Goal: Task Accomplishment & Management: Manage account settings

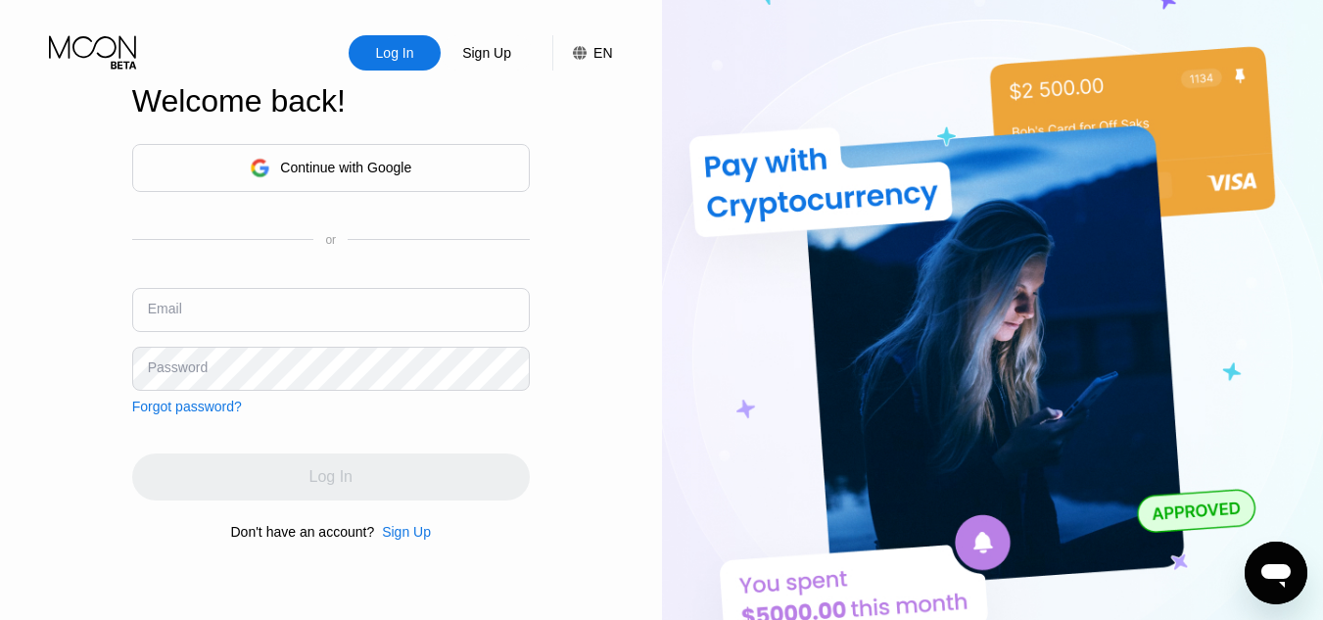
click at [339, 161] on div "Continue with Google" at bounding box center [345, 168] width 131 height 16
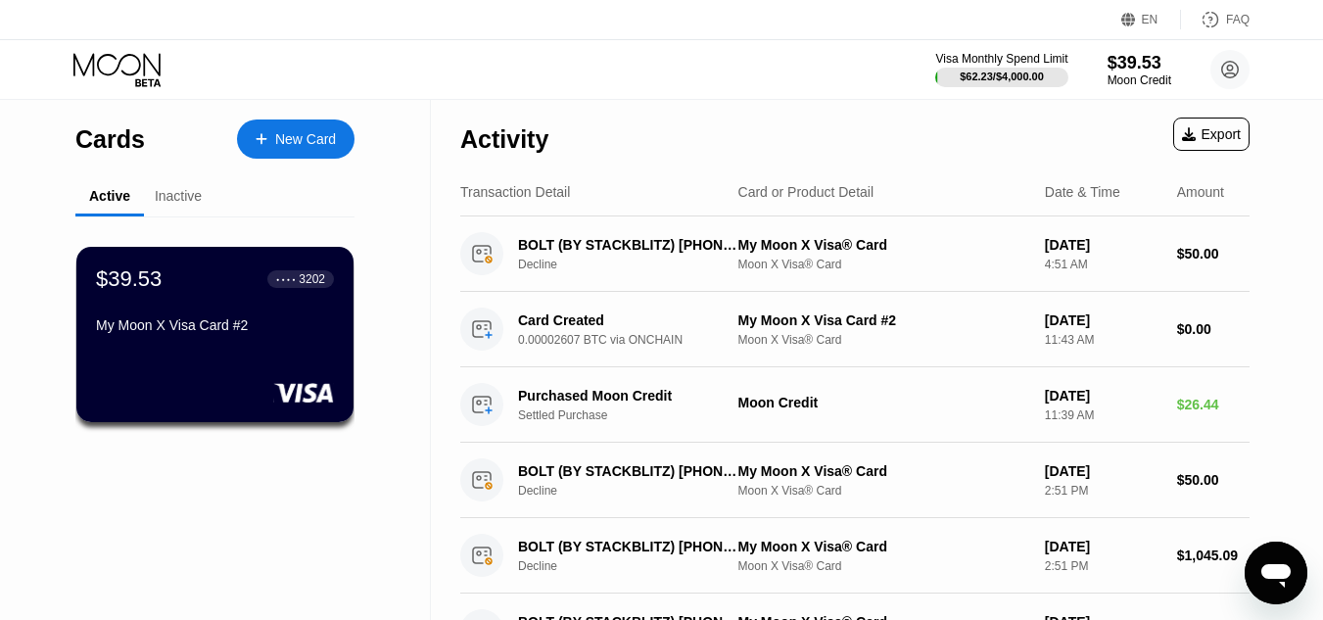
click at [1212, 126] on div "Export" at bounding box center [1211, 134] width 59 height 16
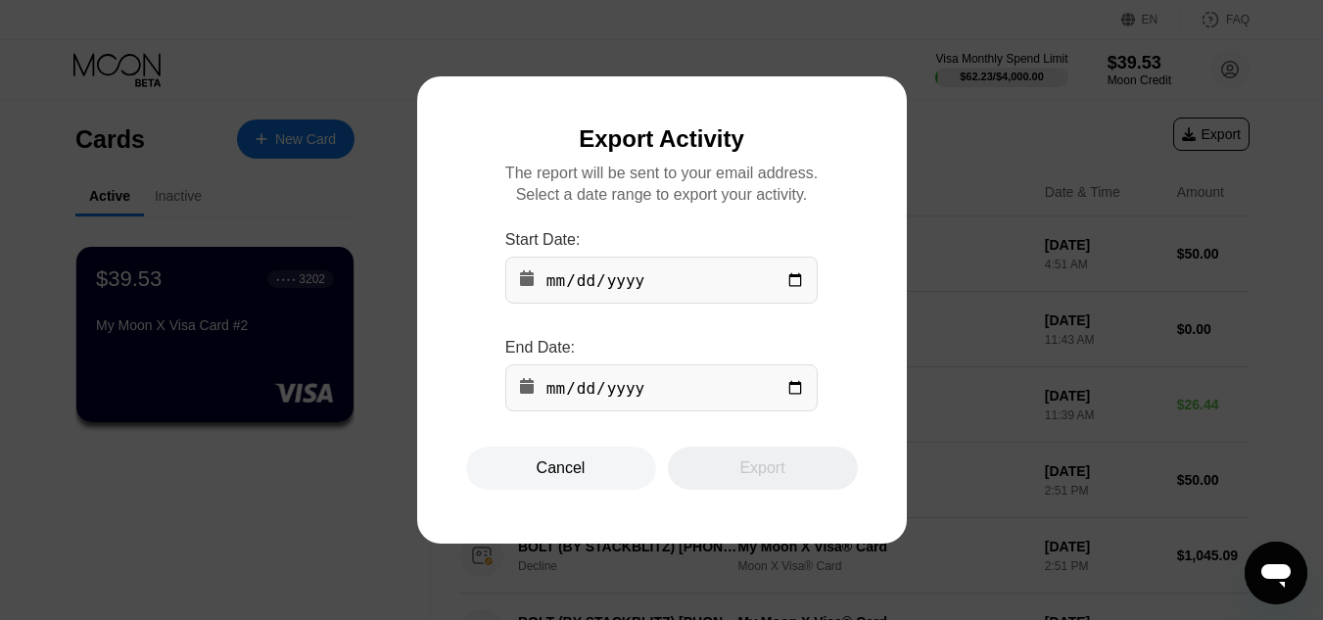
click at [716, 291] on input "date" at bounding box center [661, 280] width 312 height 47
drag, startPoint x: 1195, startPoint y: 416, endPoint x: 1146, endPoint y: 389, distance: 56.1
click at [1195, 418] on div at bounding box center [669, 310] width 1338 height 620
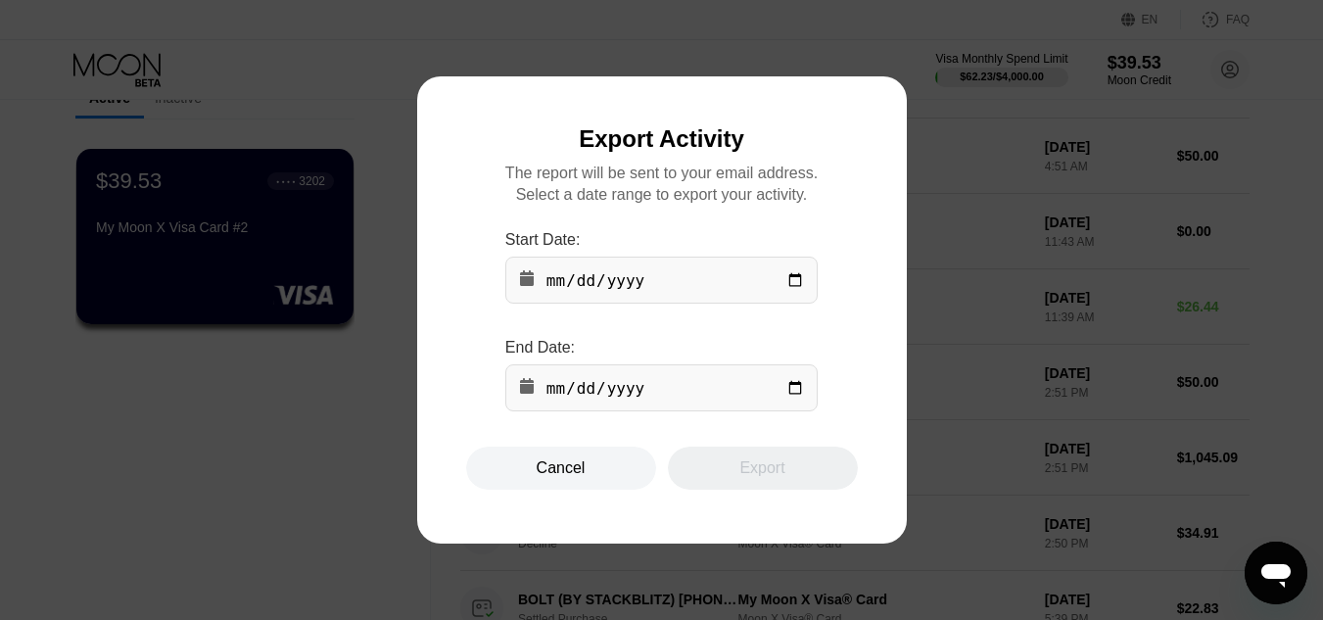
click at [557, 490] on div "Cancel" at bounding box center [561, 468] width 190 height 43
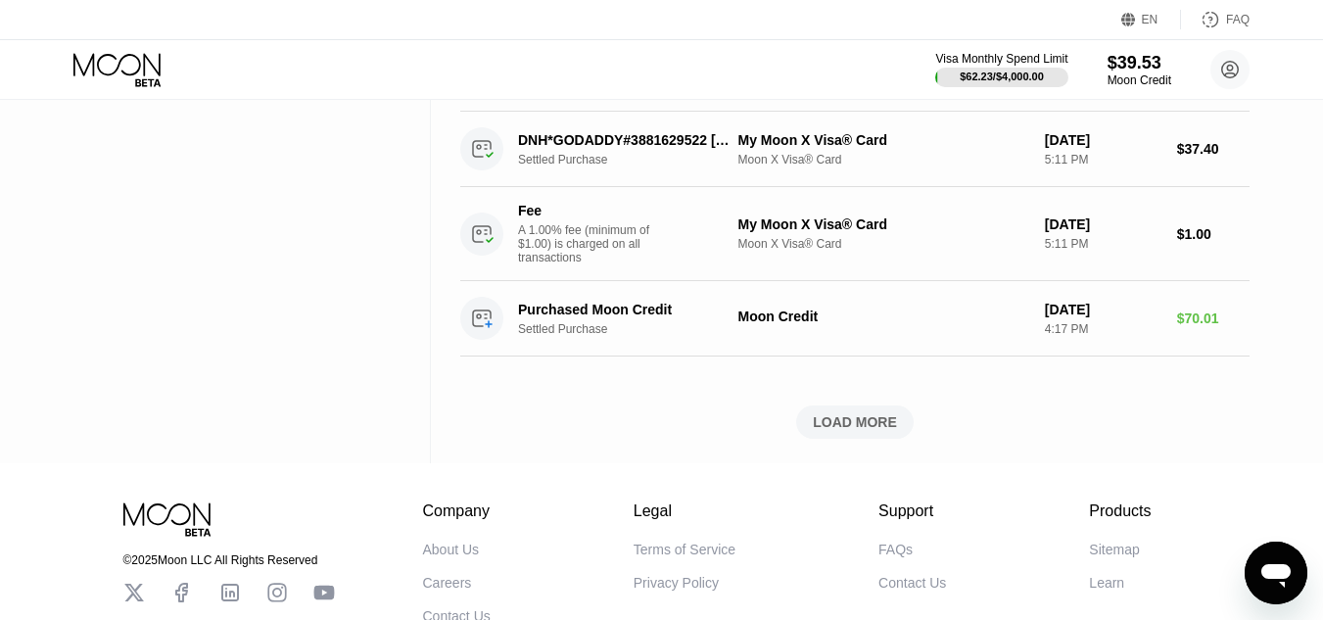
scroll to position [922, 0]
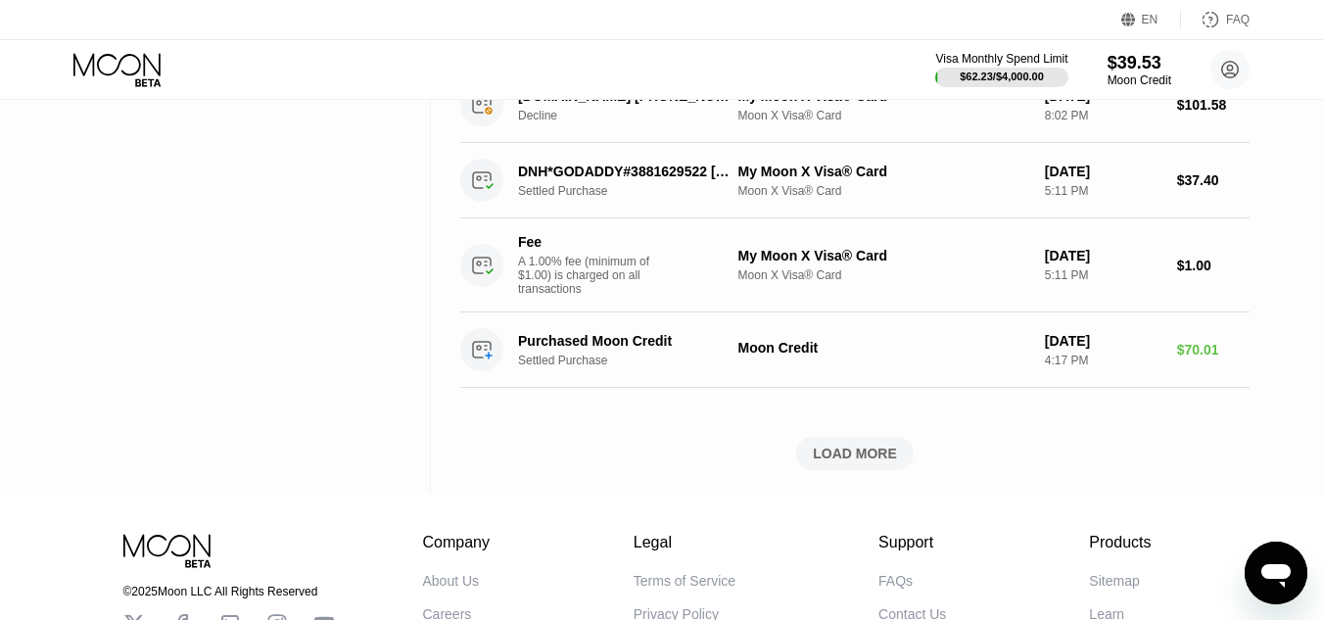
click at [861, 462] on div "LOAD MORE" at bounding box center [855, 454] width 84 height 18
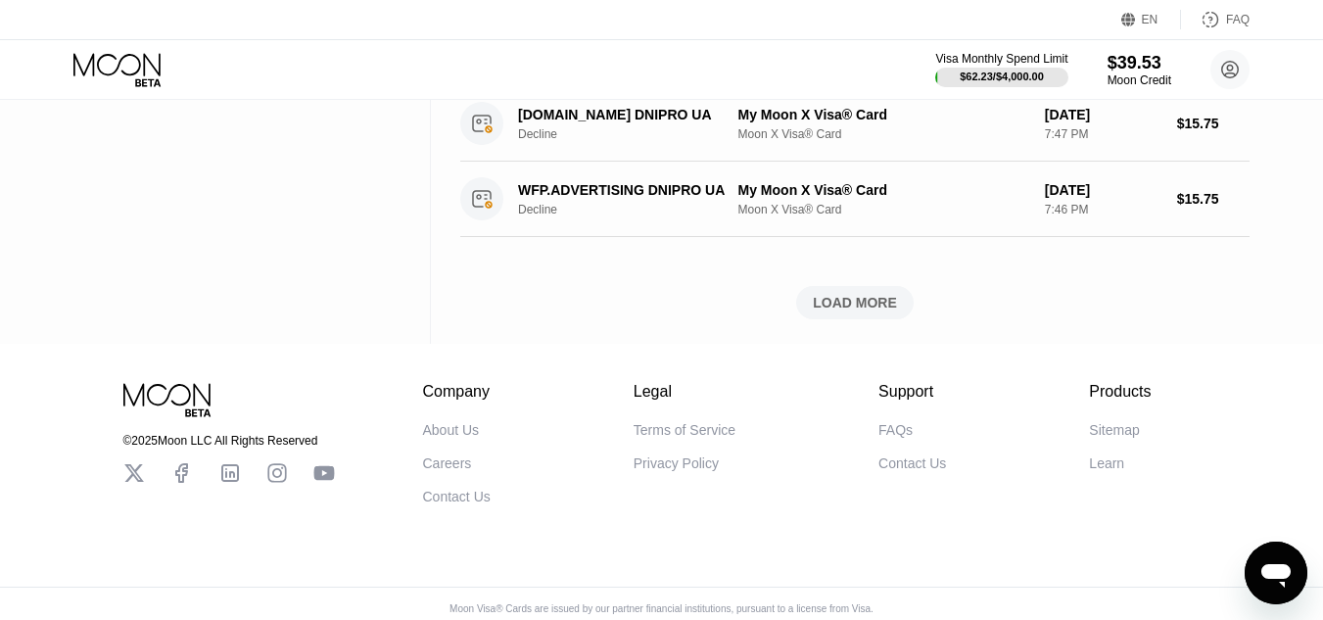
scroll to position [2130, 0]
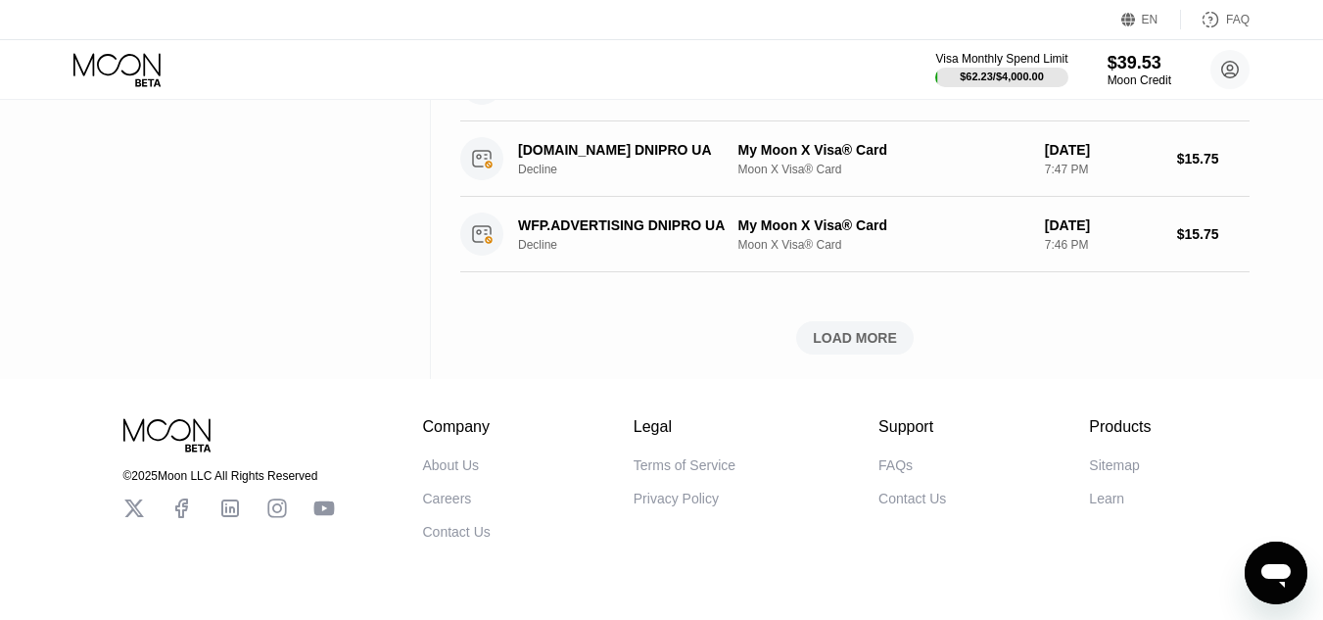
click at [873, 347] on div "LOAD MORE" at bounding box center [855, 338] width 84 height 18
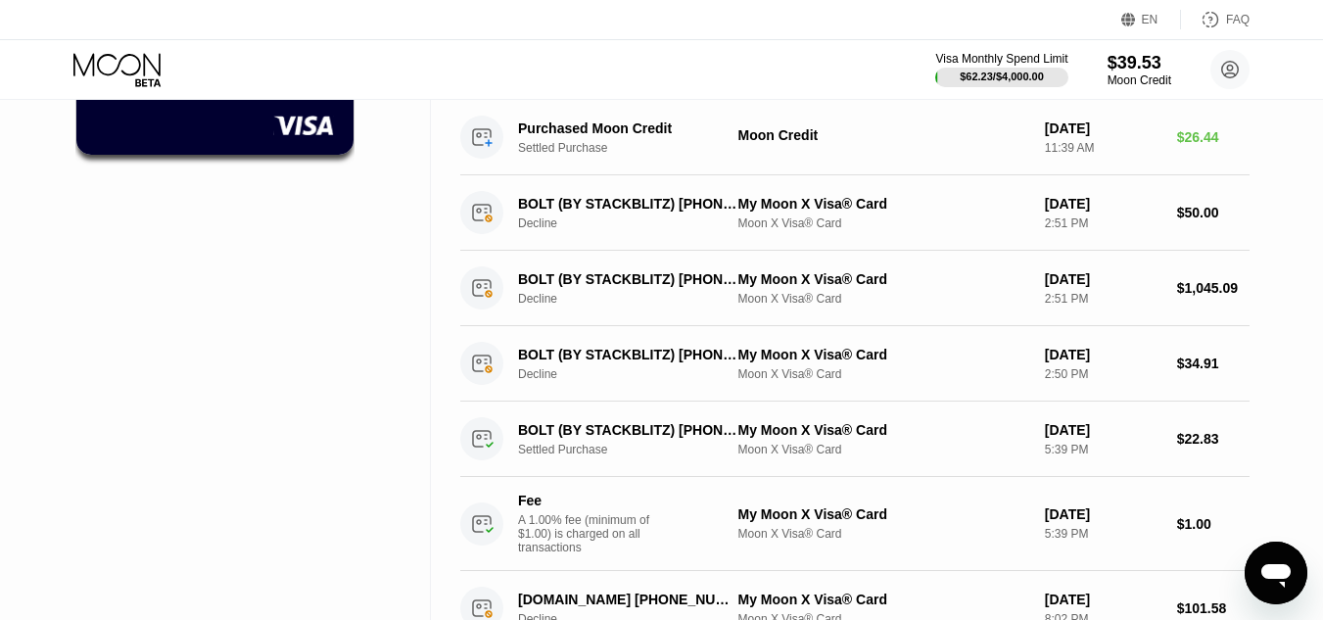
scroll to position [0, 0]
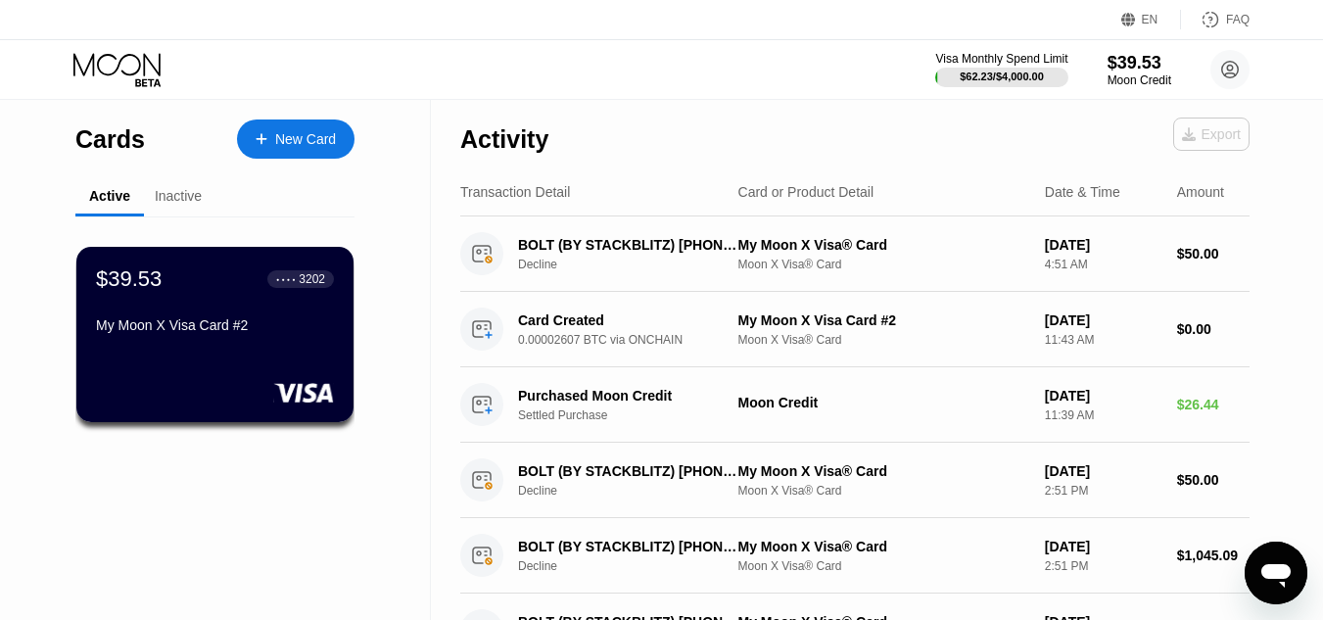
click at [1201, 148] on div "Export" at bounding box center [1211, 134] width 76 height 33
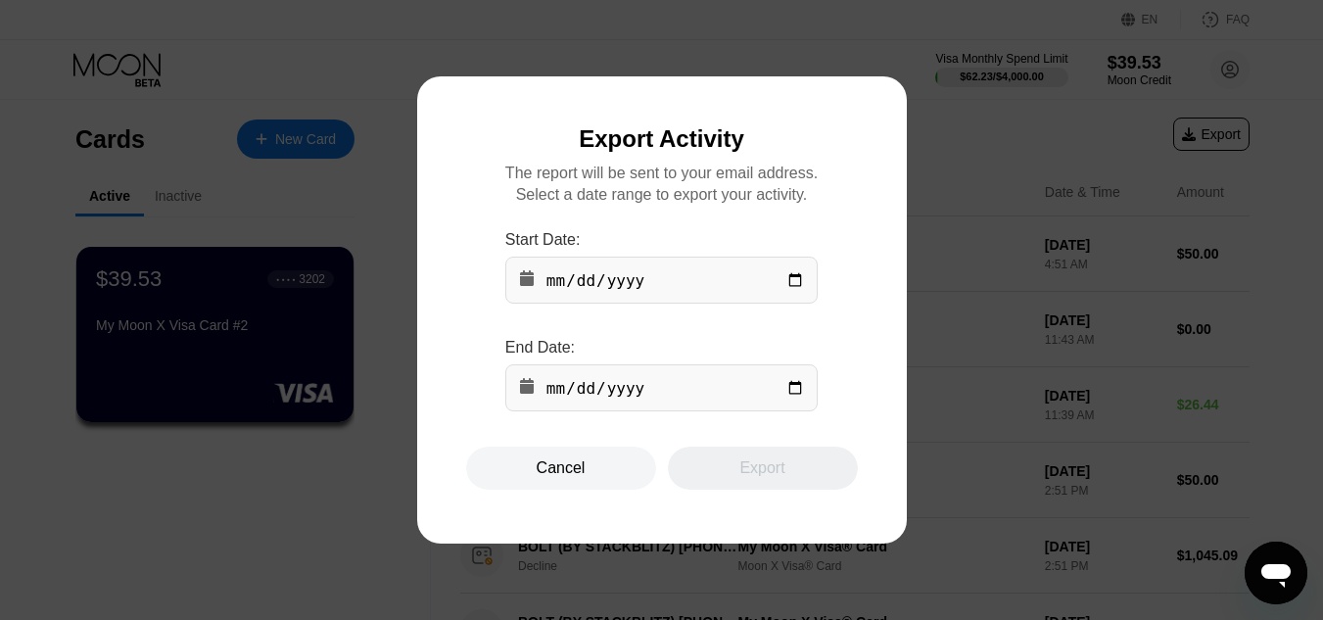
click at [658, 287] on input "date" at bounding box center [661, 280] width 312 height 47
type input "[DATE]"
click at [797, 402] on input "date" at bounding box center [661, 387] width 312 height 47
type input "[DATE]"
click at [795, 486] on div "Export" at bounding box center [763, 468] width 190 height 43
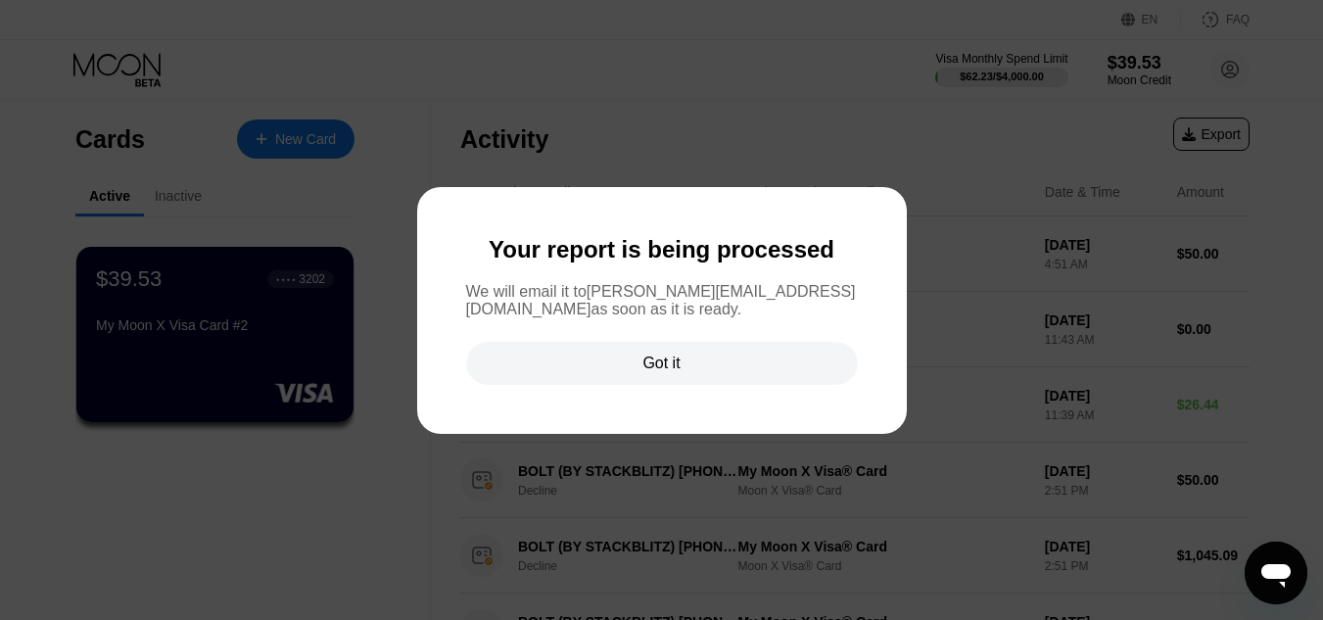
click at [744, 375] on div "Got it" at bounding box center [662, 363] width 392 height 43
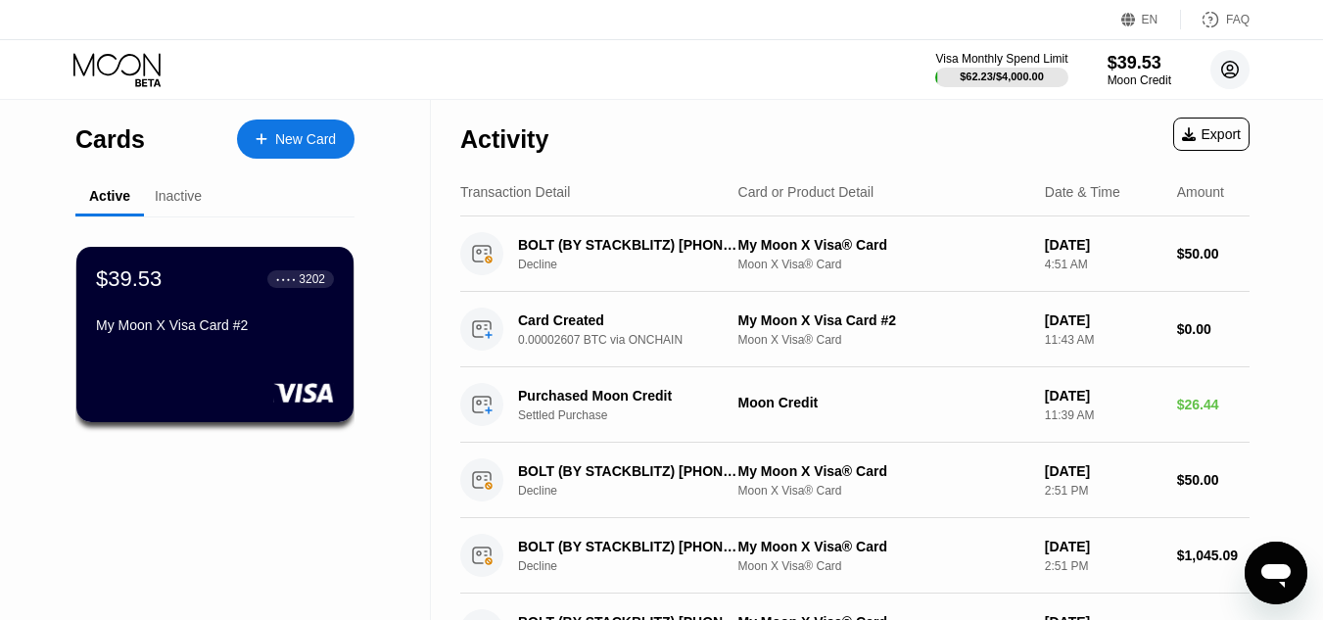
click at [1223, 66] on icon at bounding box center [1230, 70] width 17 height 17
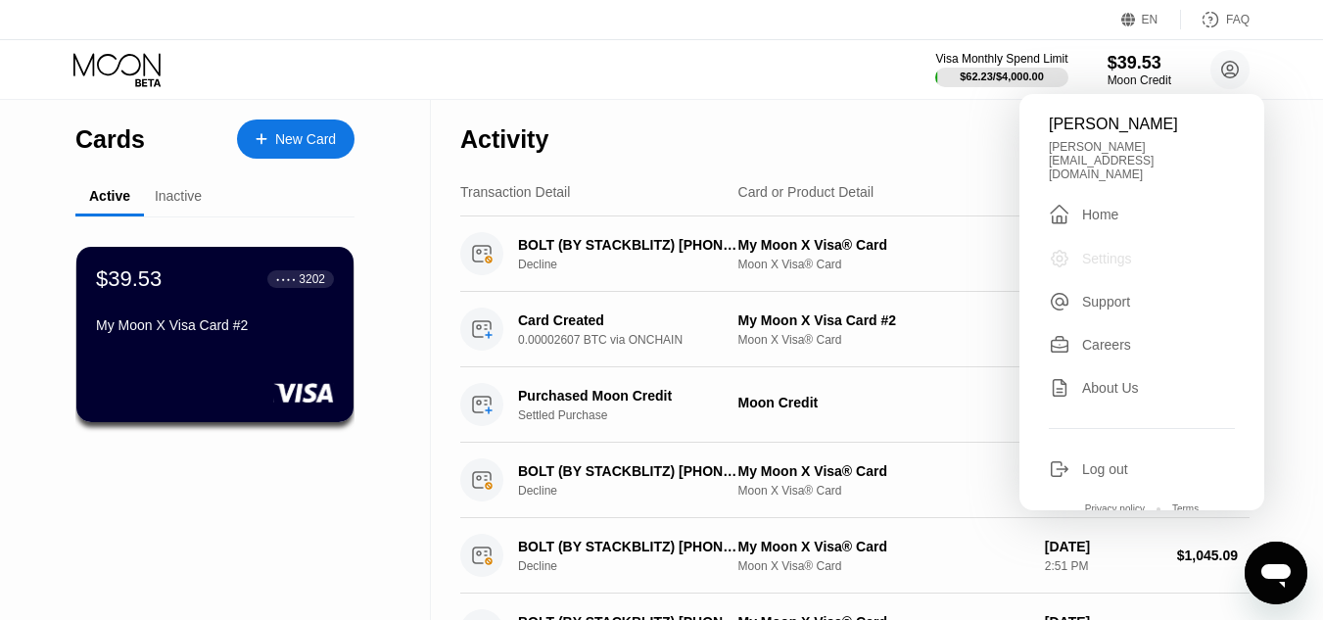
click at [1097, 251] on div "Settings" at bounding box center [1107, 259] width 50 height 16
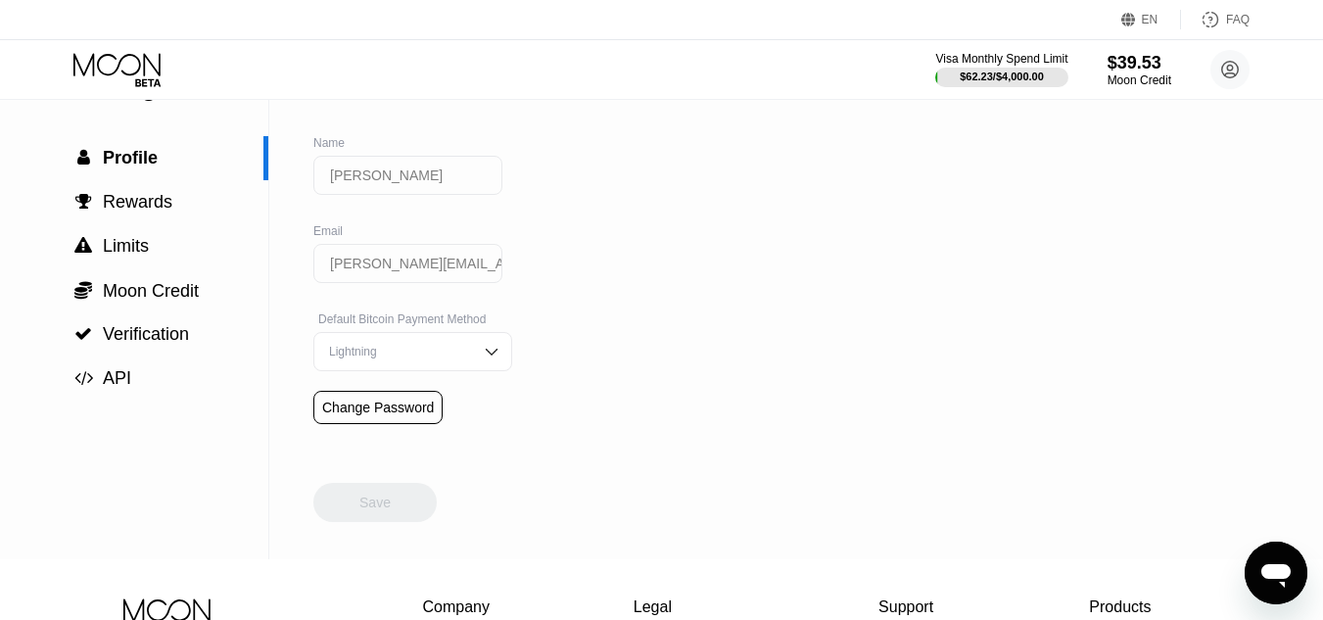
scroll to position [7, 0]
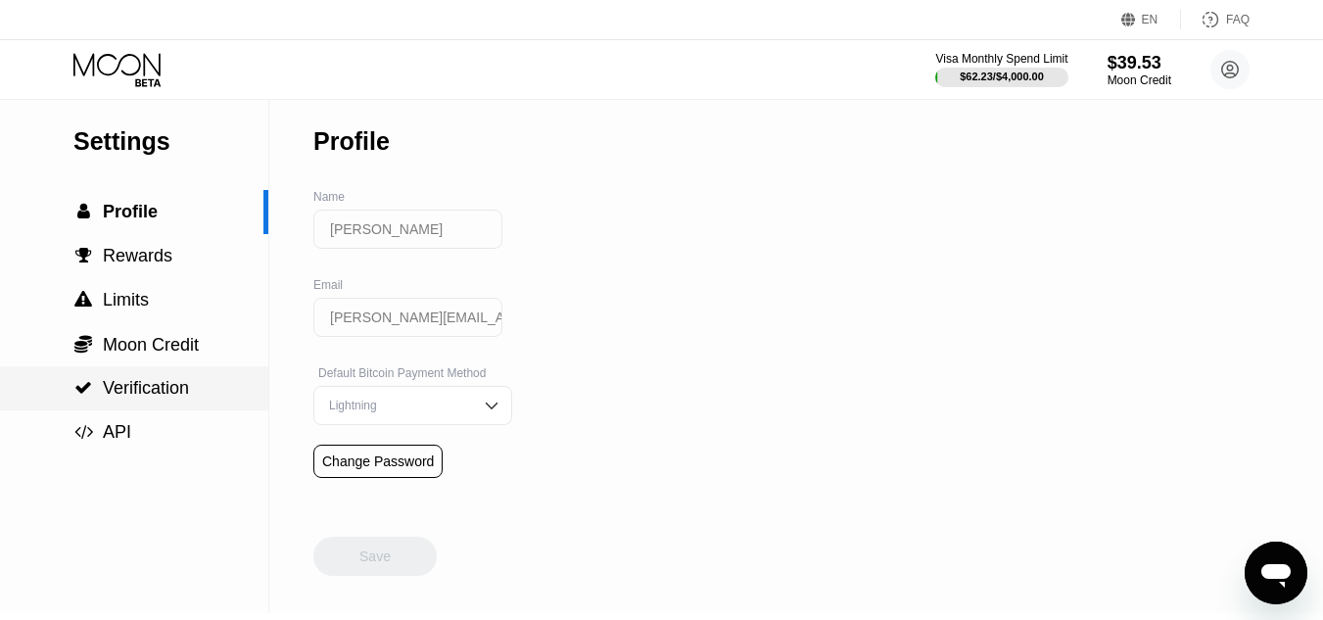
click at [190, 394] on div " Verification" at bounding box center [134, 388] width 268 height 21
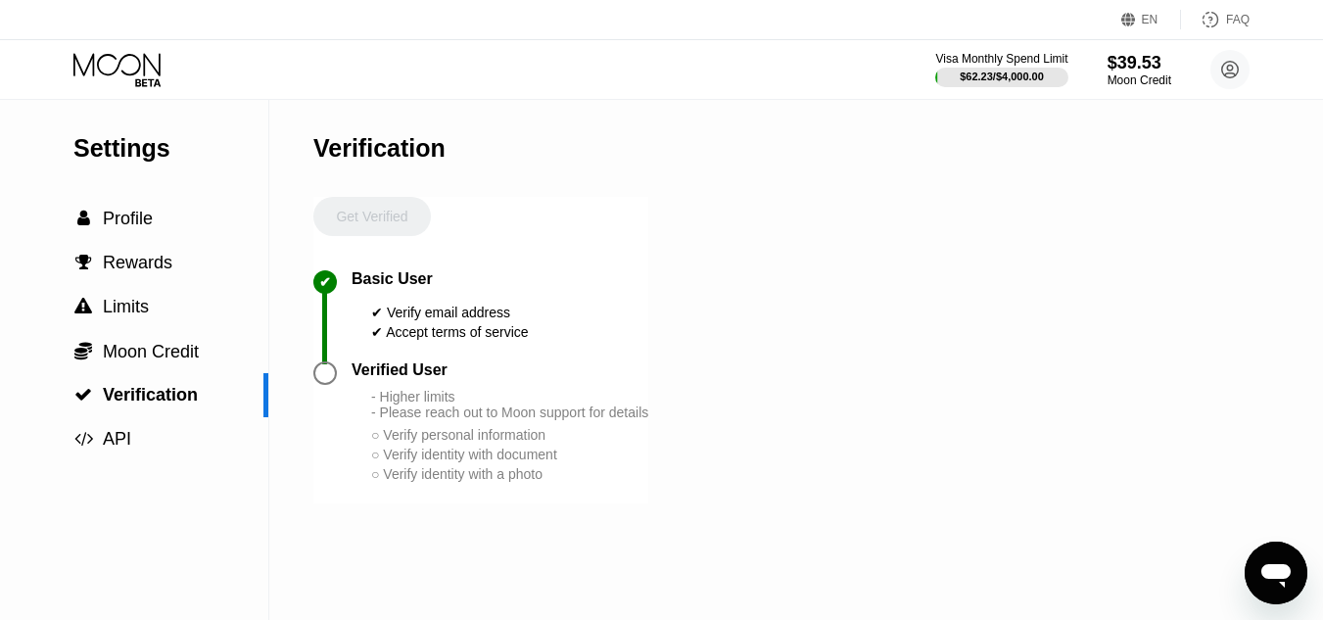
click at [326, 385] on div at bounding box center [325, 373] width 24 height 24
click at [369, 225] on div "Get Verified" at bounding box center [372, 233] width 118 height 73
click at [1237, 75] on circle at bounding box center [1230, 69] width 39 height 39
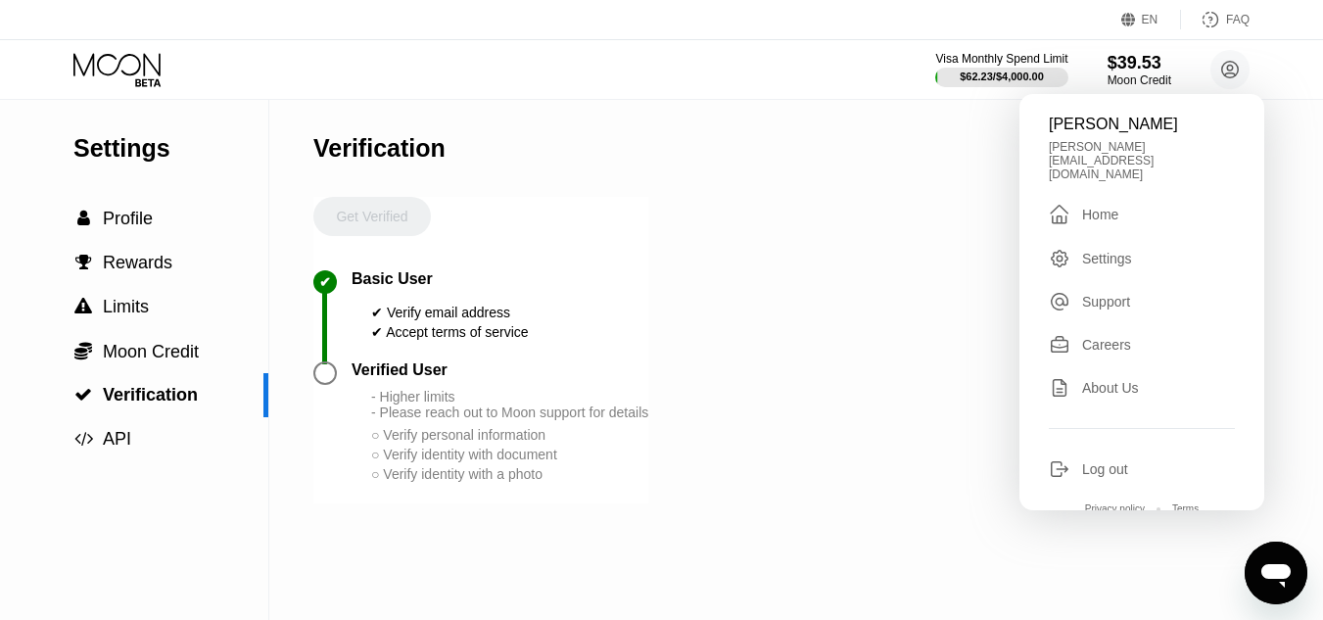
click at [1087, 333] on div "[PERSON_NAME] [PERSON_NAME][EMAIL_ADDRESS][DOMAIN_NAME]  Home Settings Support…" at bounding box center [1142, 302] width 245 height 416
click at [889, 334] on div "Settings  Profile  Rewards  Limits  Moon Credit  Verification  API Verifi…" at bounding box center [661, 360] width 1323 height 520
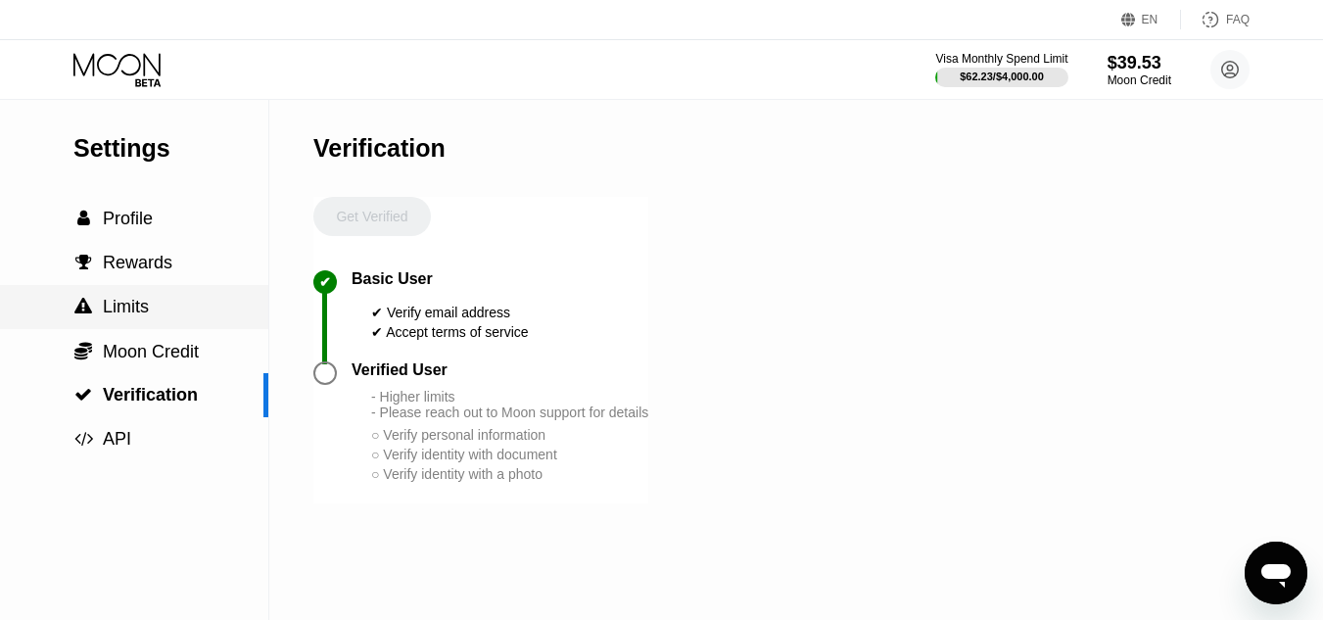
click at [158, 306] on div " Limits" at bounding box center [134, 307] width 268 height 21
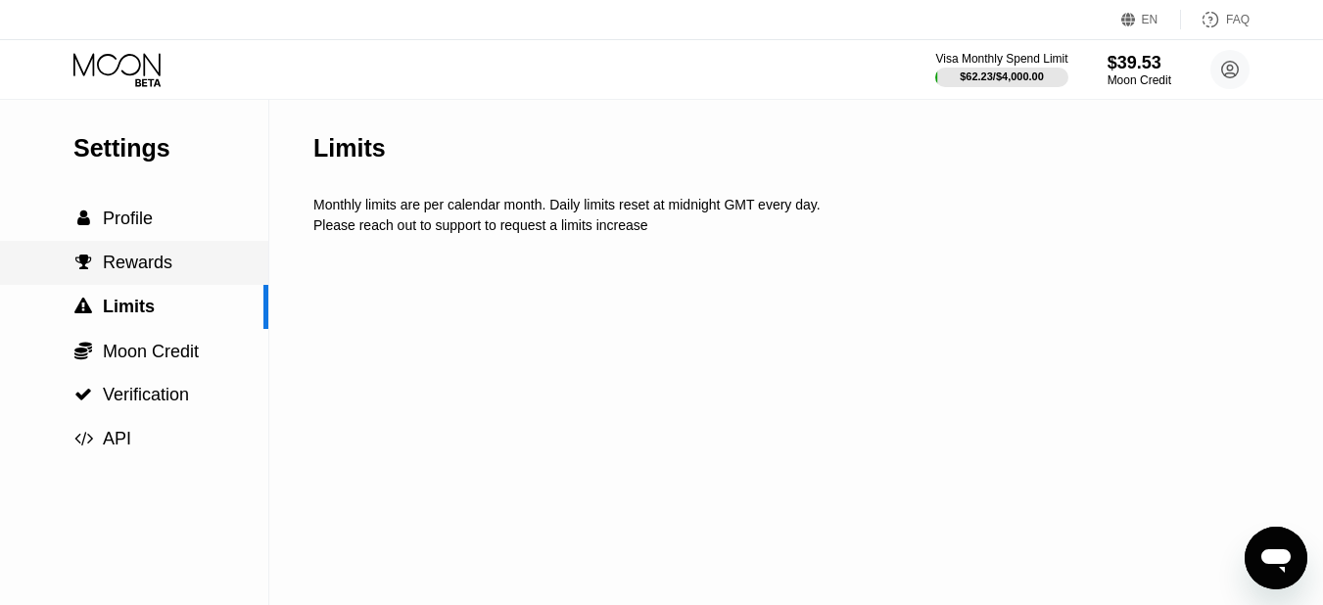
click at [158, 268] on span "Rewards" at bounding box center [138, 263] width 70 height 20
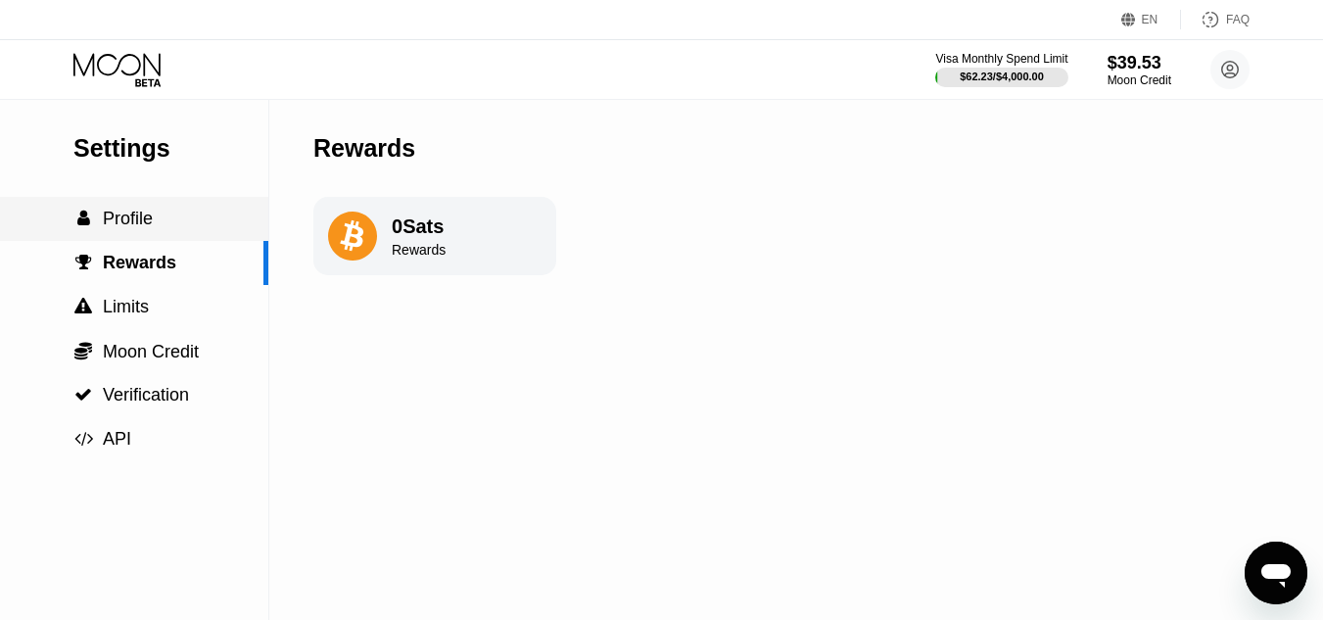
click at [146, 221] on span "Profile" at bounding box center [128, 219] width 50 height 20
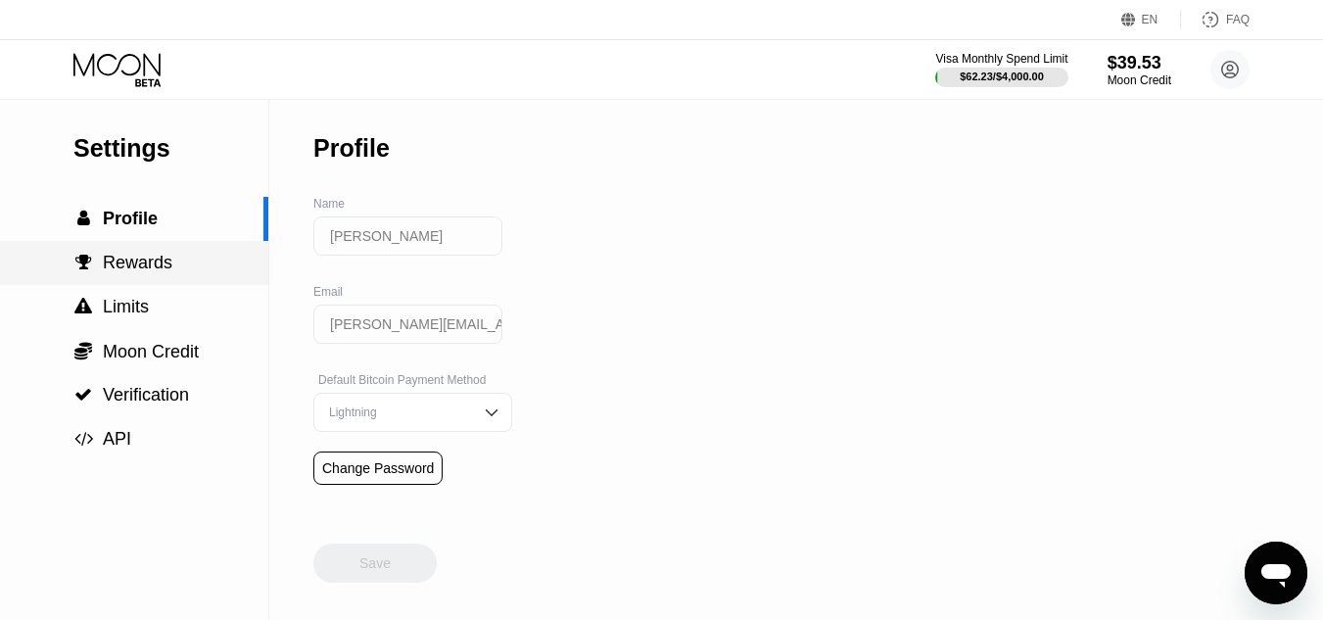
click at [156, 270] on span "Rewards" at bounding box center [138, 263] width 70 height 20
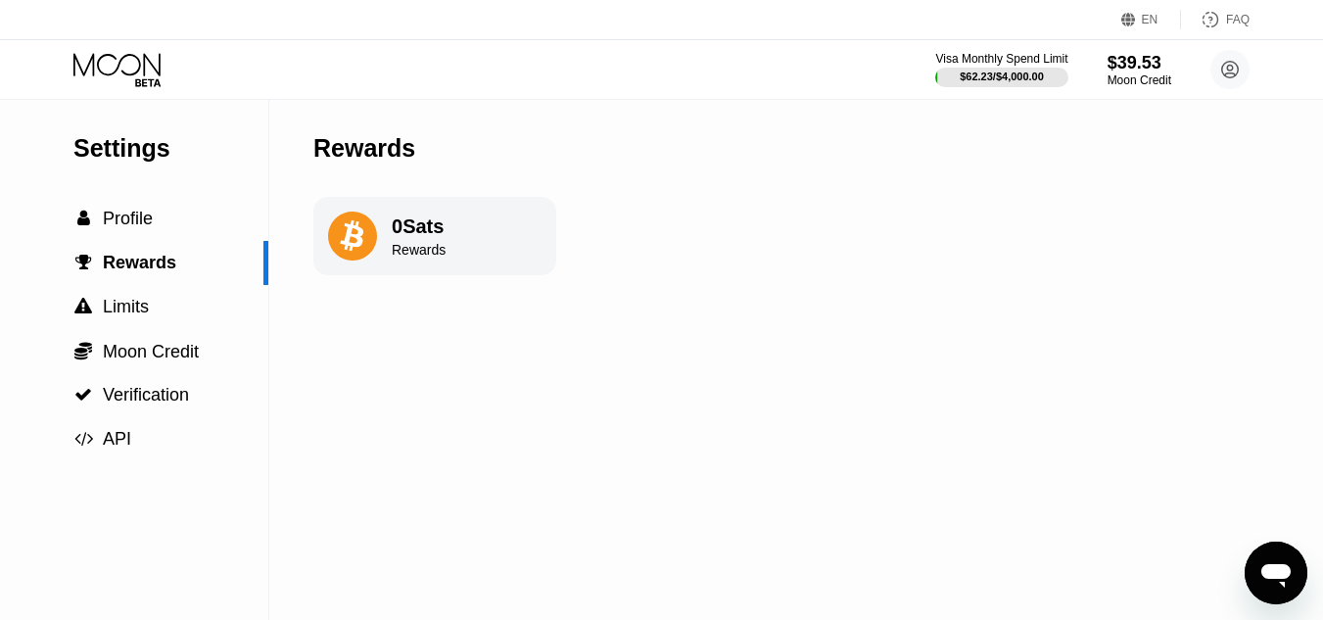
click at [410, 258] on div "Rewards" at bounding box center [419, 250] width 54 height 16
drag, startPoint x: 473, startPoint y: 256, endPoint x: 356, endPoint y: 222, distance: 122.2
click at [356, 222] on div "0 Sats Rewards" at bounding box center [434, 236] width 243 height 78
click at [149, 402] on span "Verification" at bounding box center [146, 395] width 86 height 20
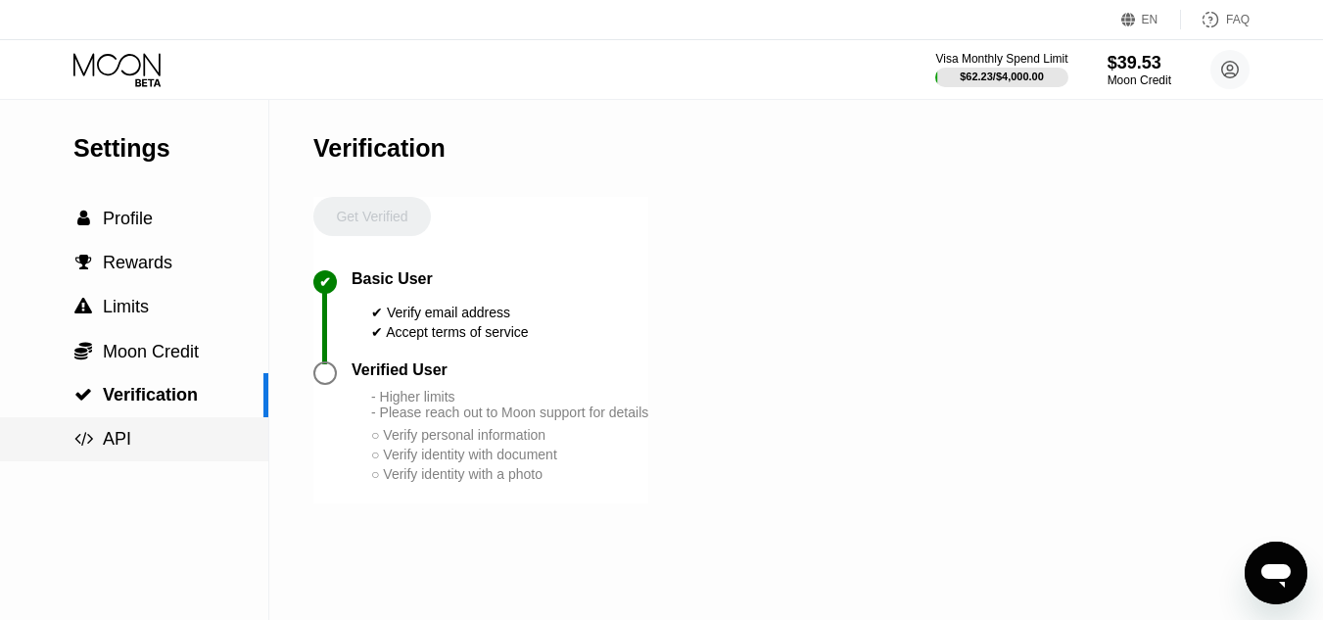
click at [149, 441] on div " API" at bounding box center [134, 439] width 268 height 21
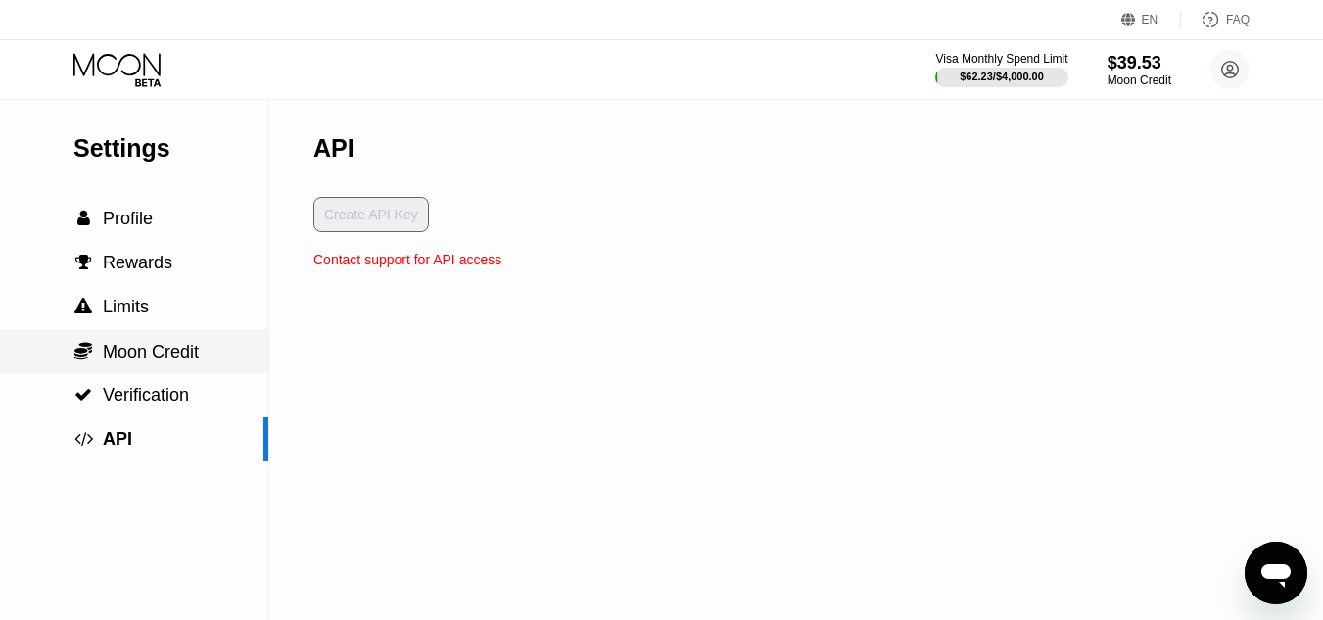
click at [190, 373] on div " Moon Credit" at bounding box center [134, 351] width 268 height 44
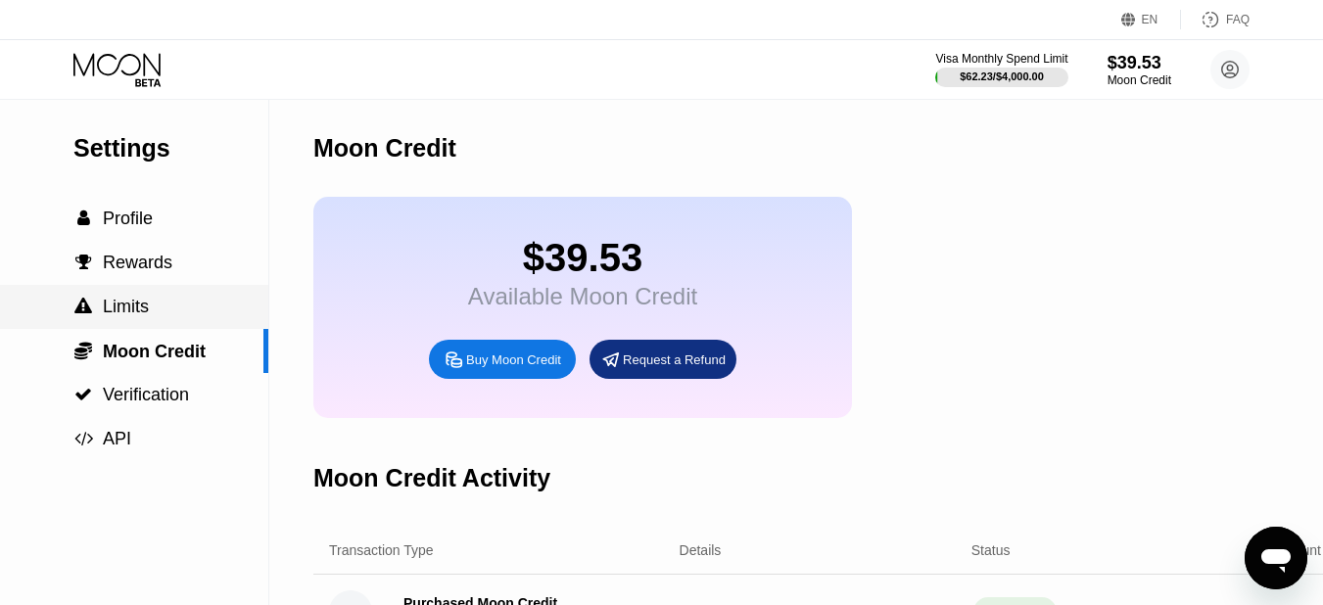
click at [155, 317] on div " Limits" at bounding box center [134, 307] width 268 height 21
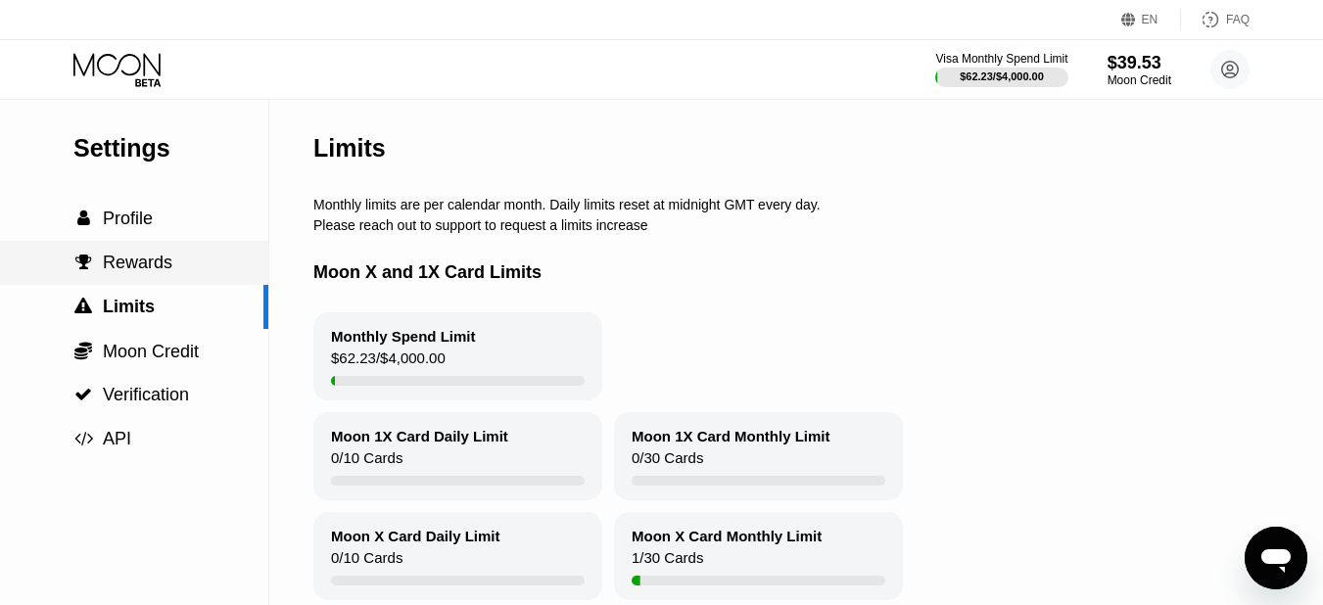
click at [184, 273] on div " Rewards" at bounding box center [134, 263] width 268 height 21
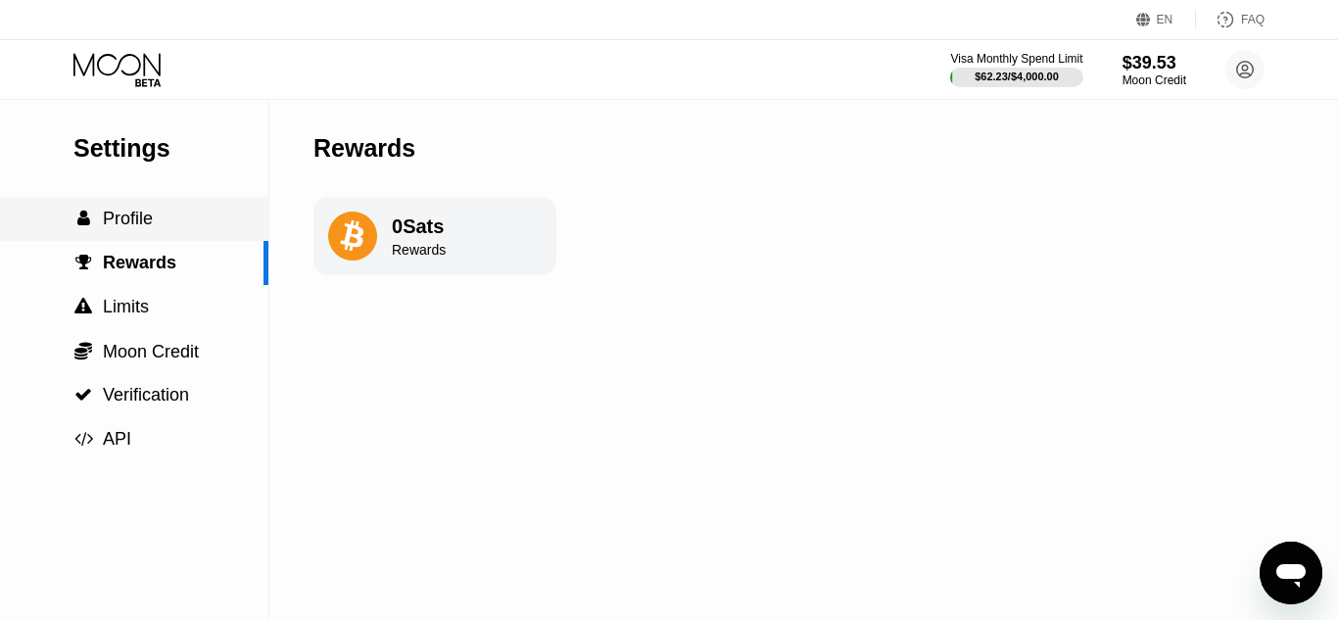
click at [166, 229] on div " Profile" at bounding box center [134, 219] width 268 height 21
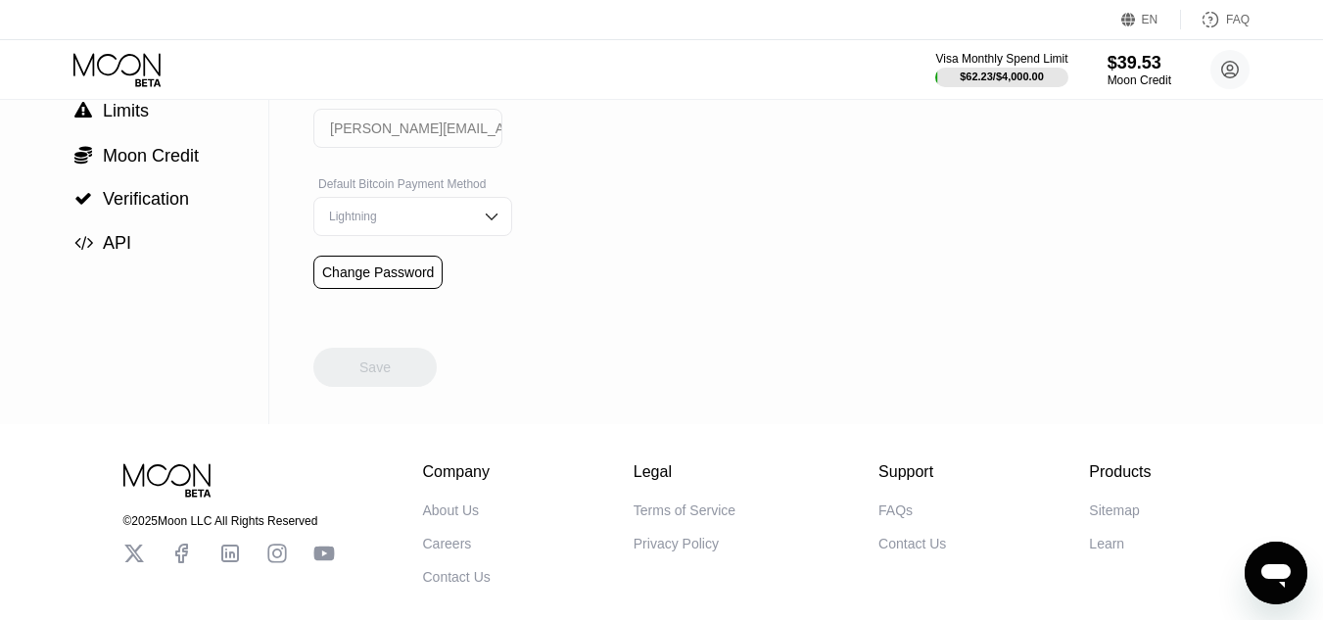
click at [451, 236] on div "Lightning" at bounding box center [412, 216] width 199 height 39
click at [423, 302] on div "On-Chain" at bounding box center [412, 295] width 177 height 14
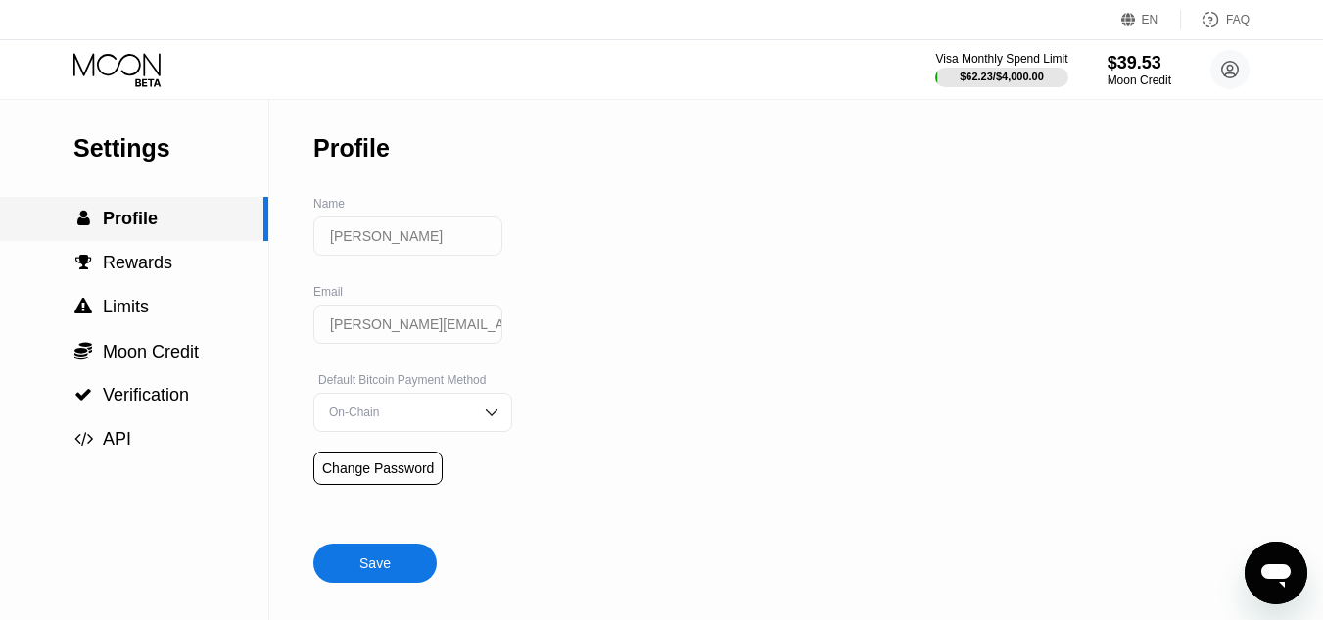
click at [167, 225] on div " Profile" at bounding box center [131, 219] width 263 height 21
click at [996, 69] on div at bounding box center [1001, 78] width 135 height 20
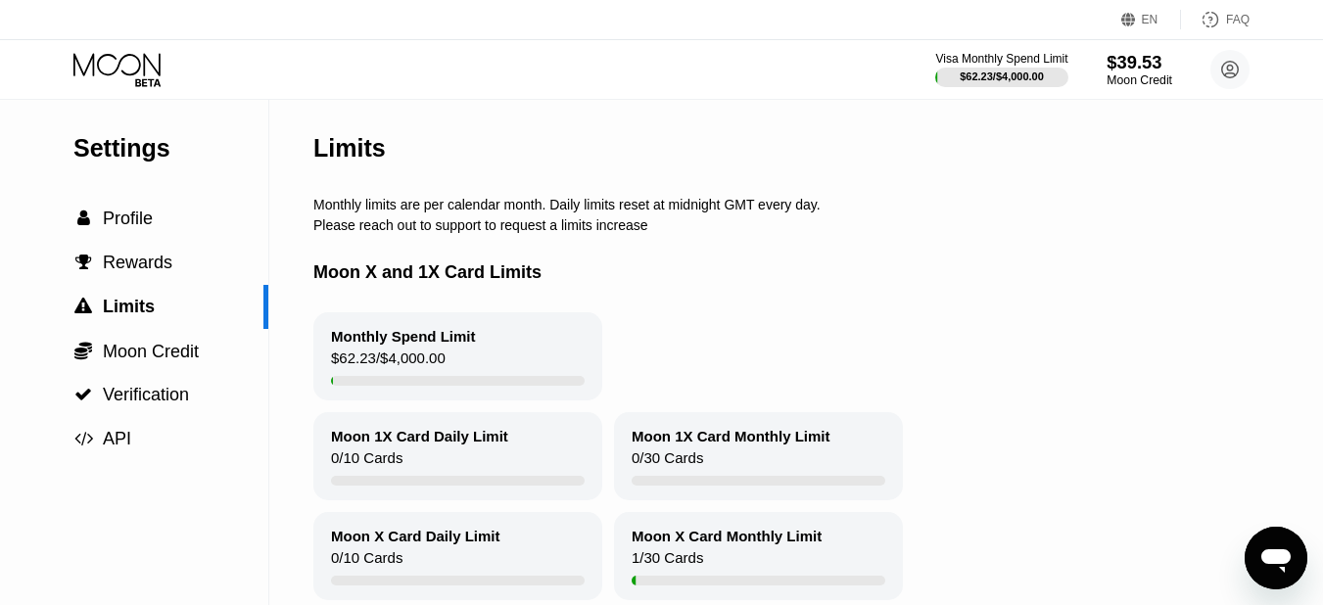
click at [1135, 78] on div "Moon Credit" at bounding box center [1140, 80] width 66 height 14
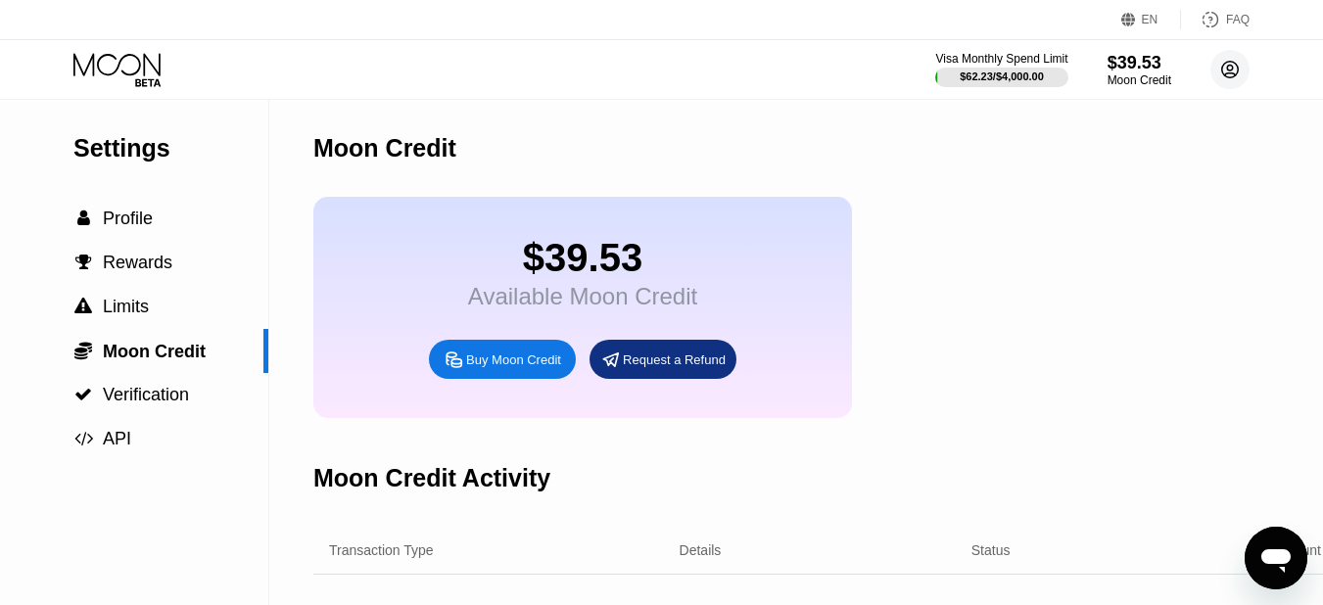
click at [1227, 62] on icon at bounding box center [1230, 70] width 17 height 17
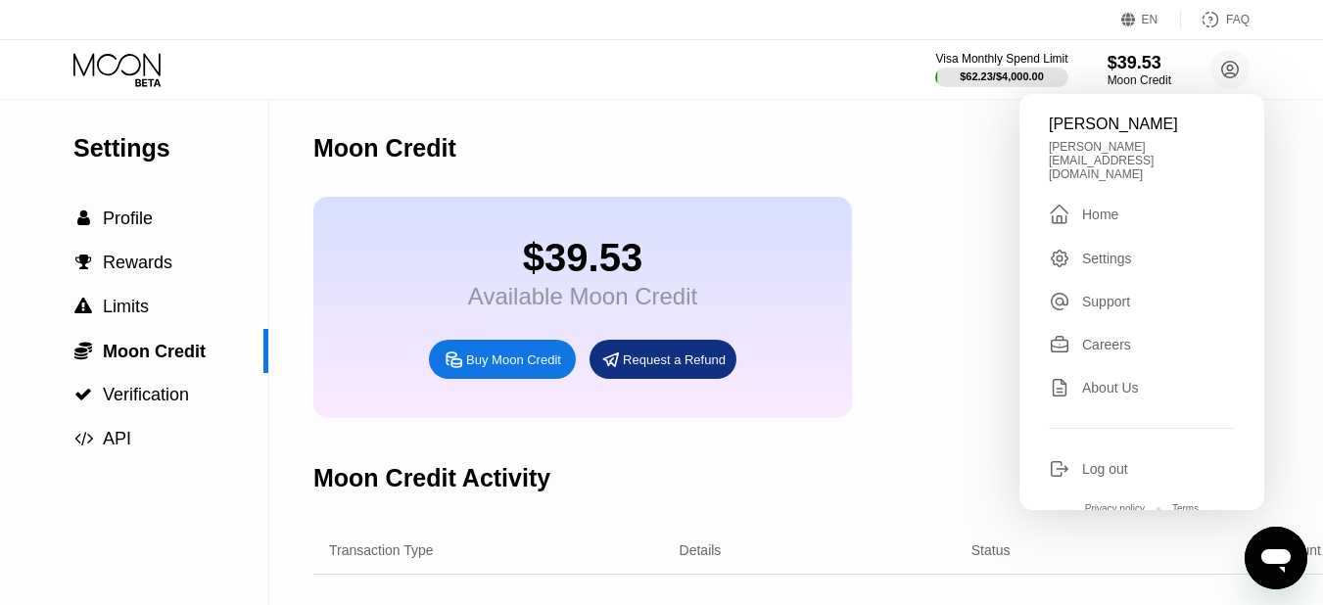
click at [1124, 203] on div " Home" at bounding box center [1142, 215] width 186 height 24
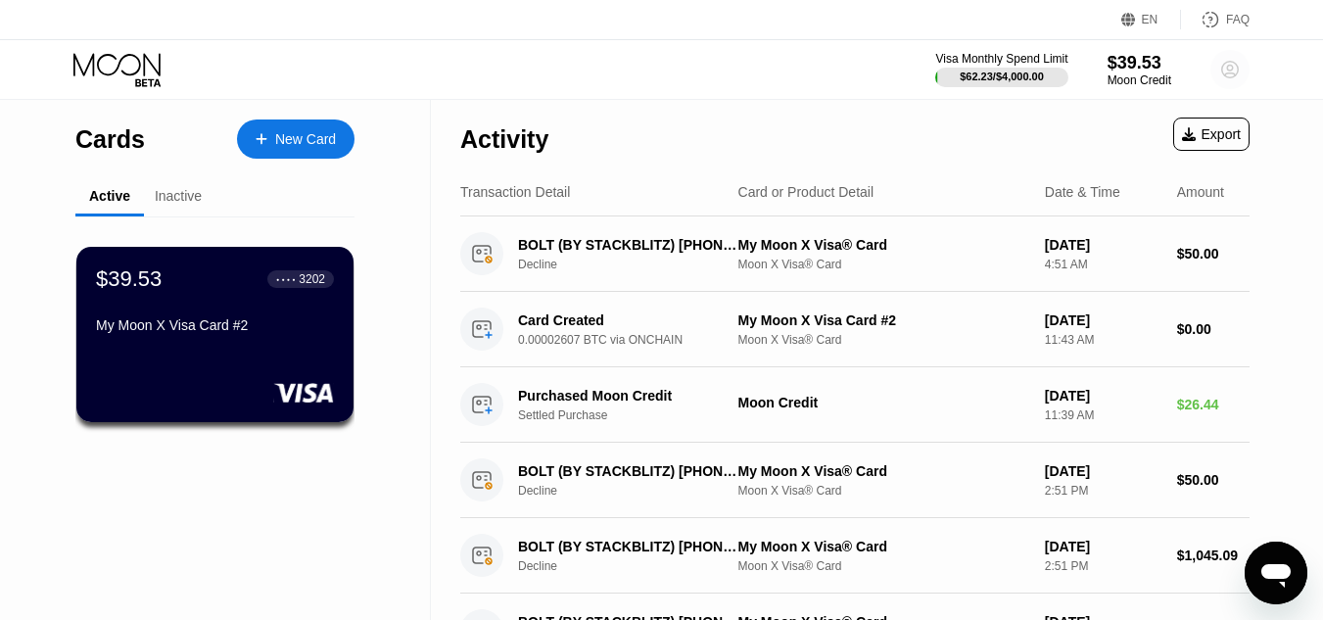
click at [1232, 80] on circle at bounding box center [1230, 69] width 39 height 39
click at [208, 332] on div "My Moon X Visa Card #2" at bounding box center [215, 325] width 240 height 16
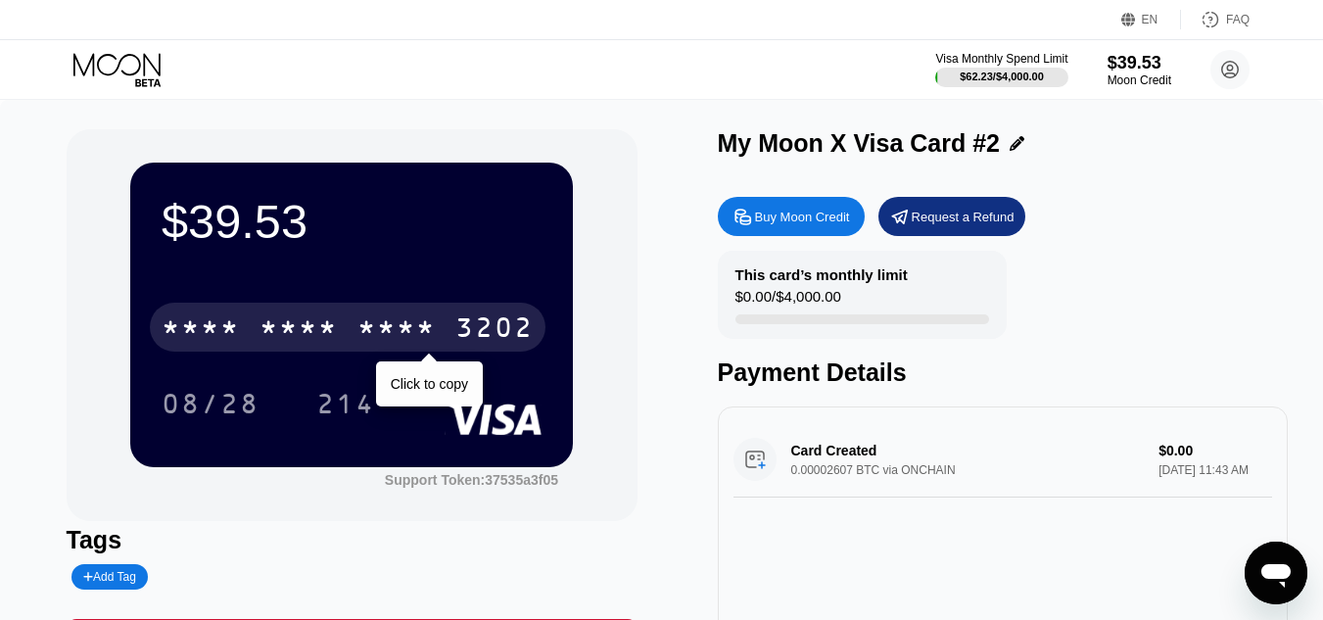
click at [489, 320] on div "3202" at bounding box center [494, 329] width 78 height 31
click at [459, 329] on div "3202" at bounding box center [494, 329] width 78 height 31
